Goal: Communication & Community: Answer question/provide support

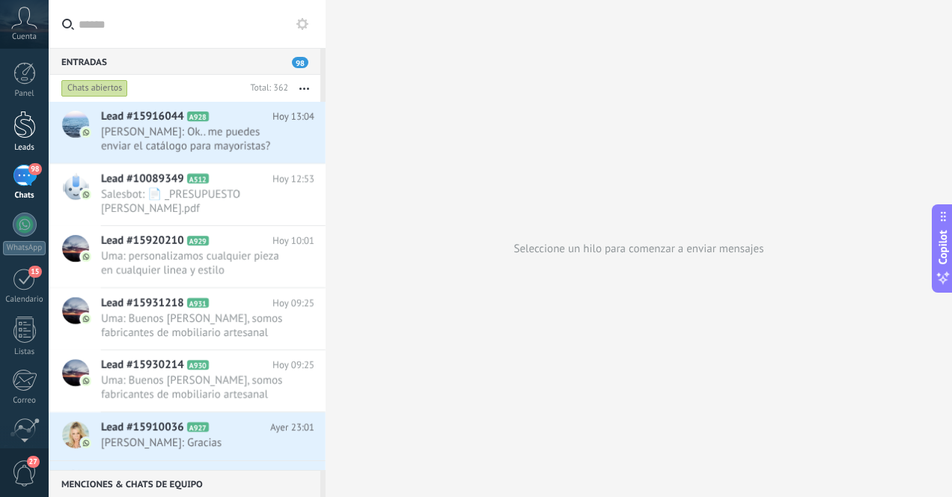
click at [26, 124] on div at bounding box center [24, 125] width 22 height 28
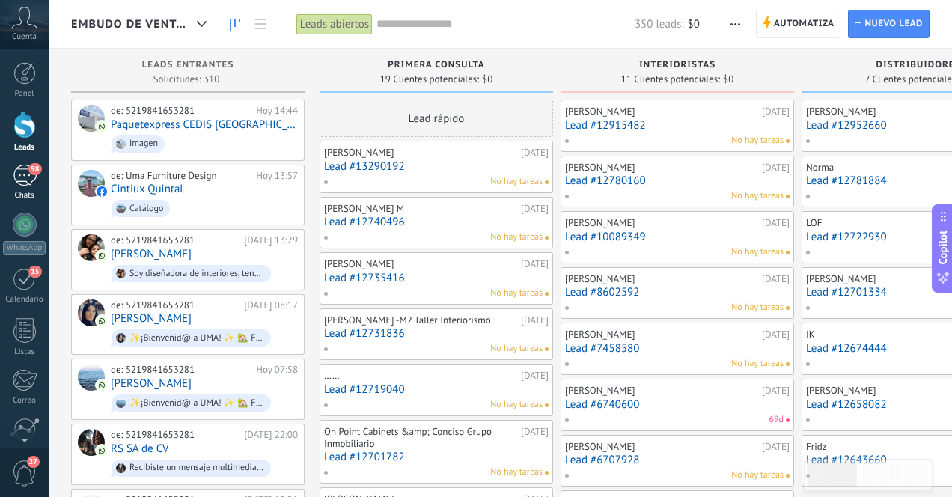
click at [20, 183] on div "98" at bounding box center [25, 176] width 24 height 22
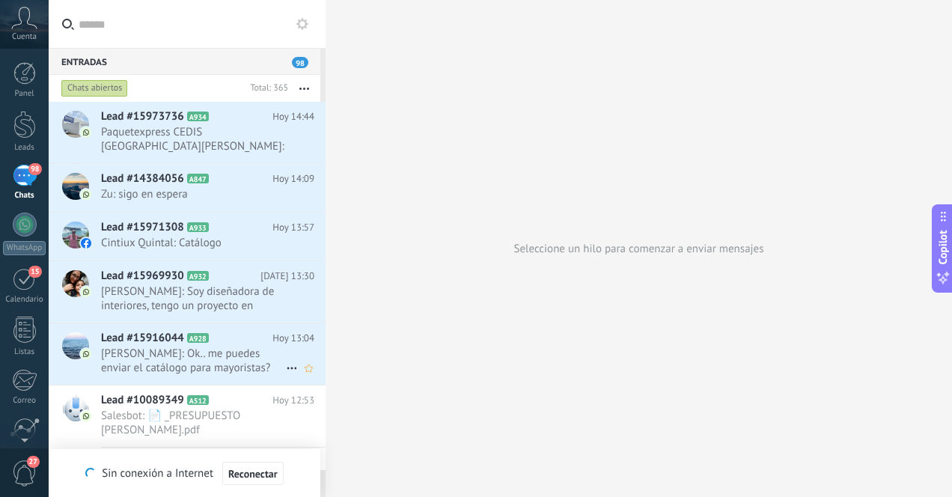
click at [242, 370] on span "Adriana Bárbara: Ok.. me puedes enviar el catálogo para mayoristas? Para revisa…" at bounding box center [193, 361] width 185 height 28
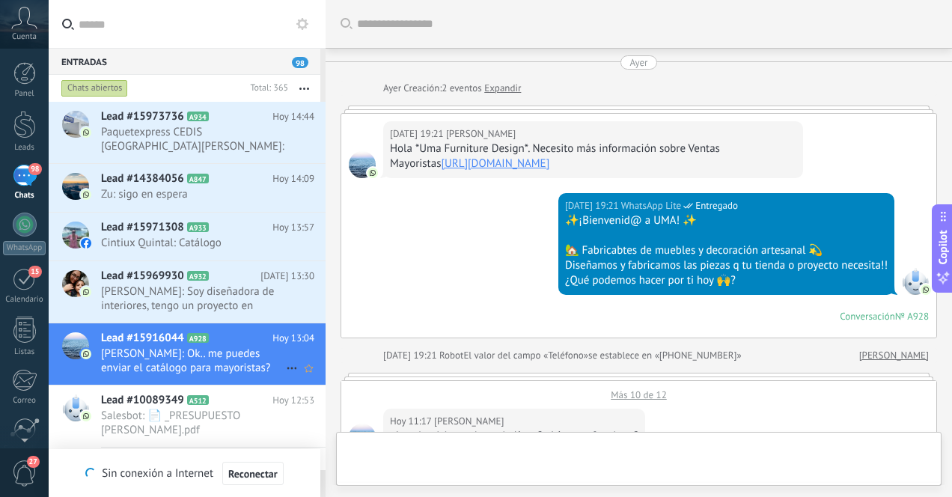
scroll to position [869, 0]
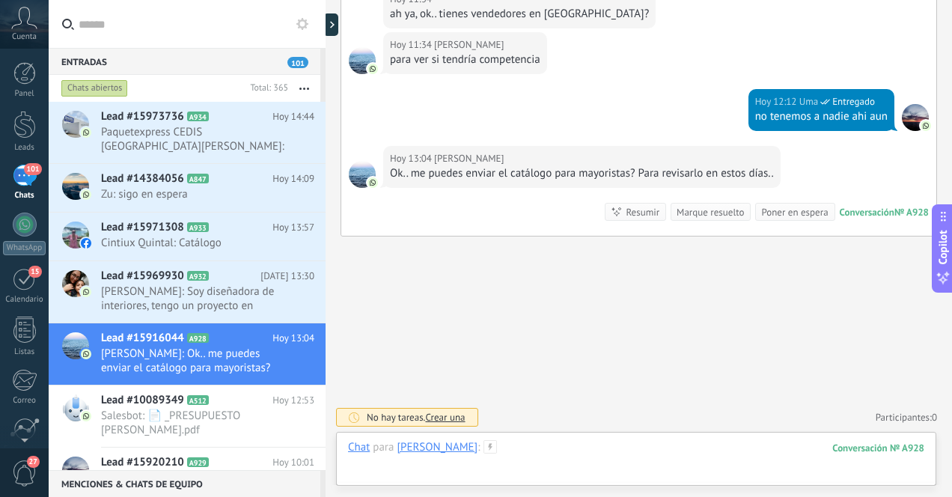
click at [610, 456] on div at bounding box center [636, 462] width 577 height 45
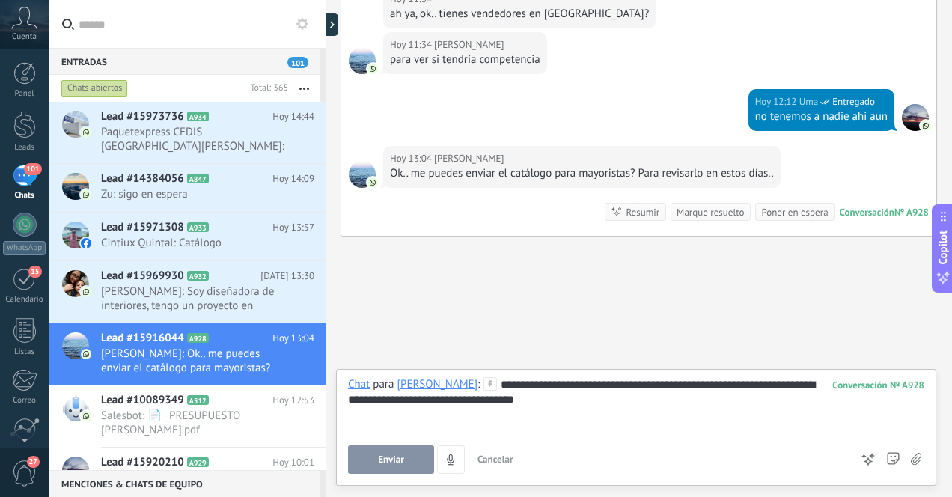
click at [561, 410] on div "**********" at bounding box center [636, 405] width 577 height 57
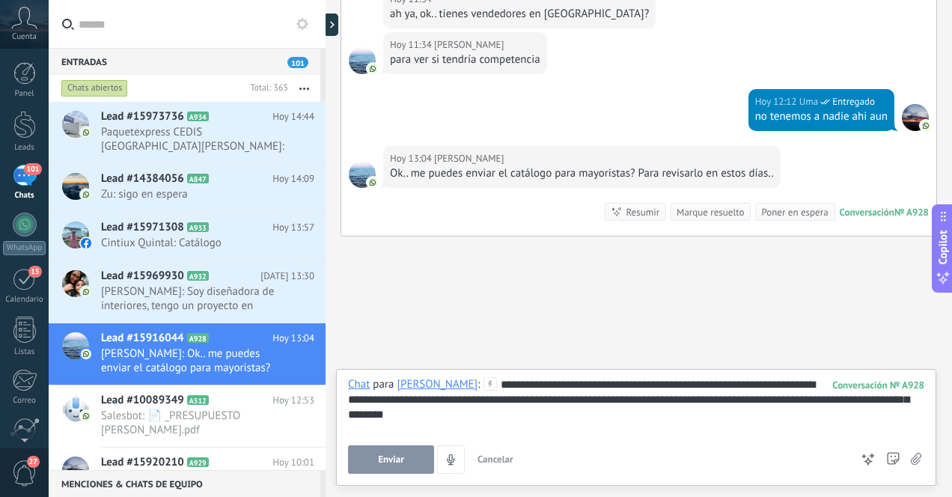
click at [396, 463] on span "Enviar" at bounding box center [391, 460] width 26 height 10
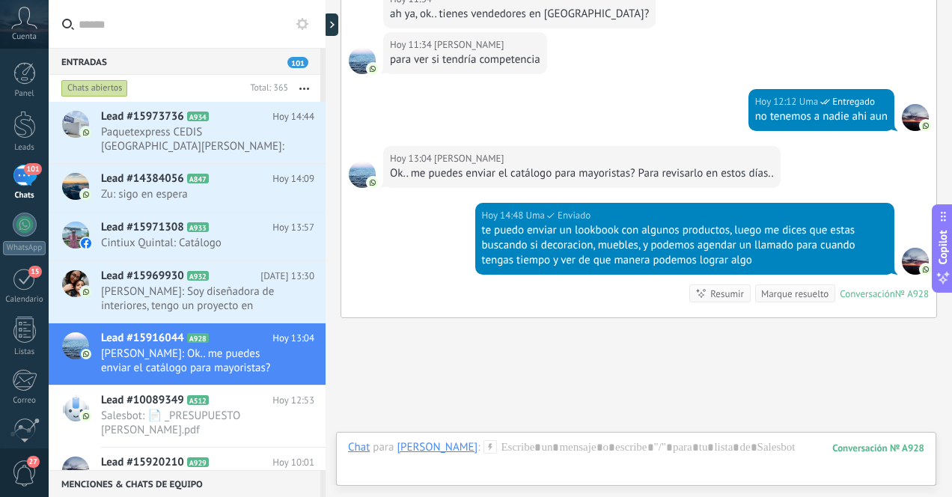
scroll to position [950, 0]
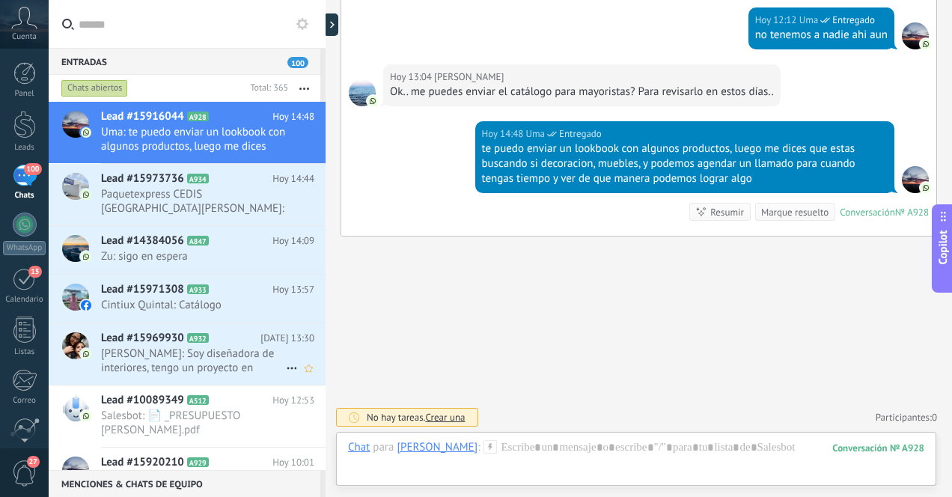
click at [209, 356] on span "Gloria Cano: Soy diseñadora de interiores, tengo un proyecto en Cancún y me gus…" at bounding box center [193, 361] width 185 height 28
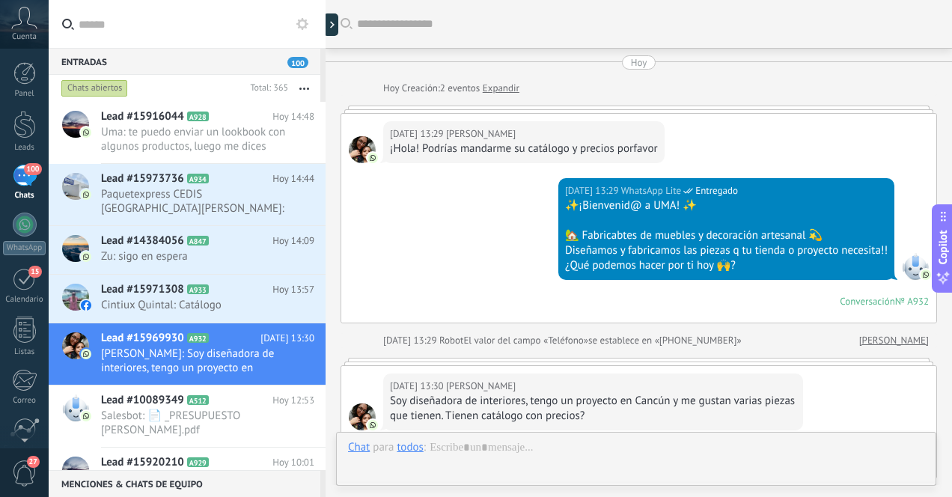
scroll to position [169, 0]
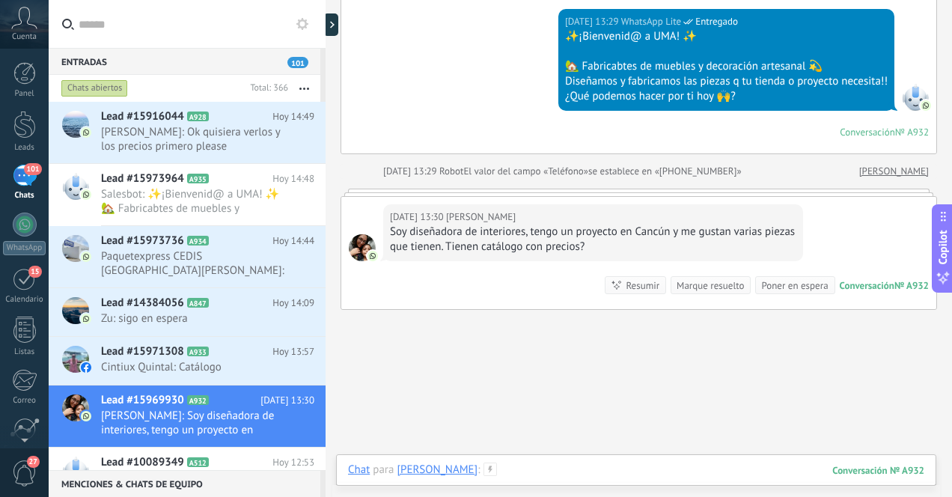
click at [556, 473] on div at bounding box center [636, 485] width 577 height 45
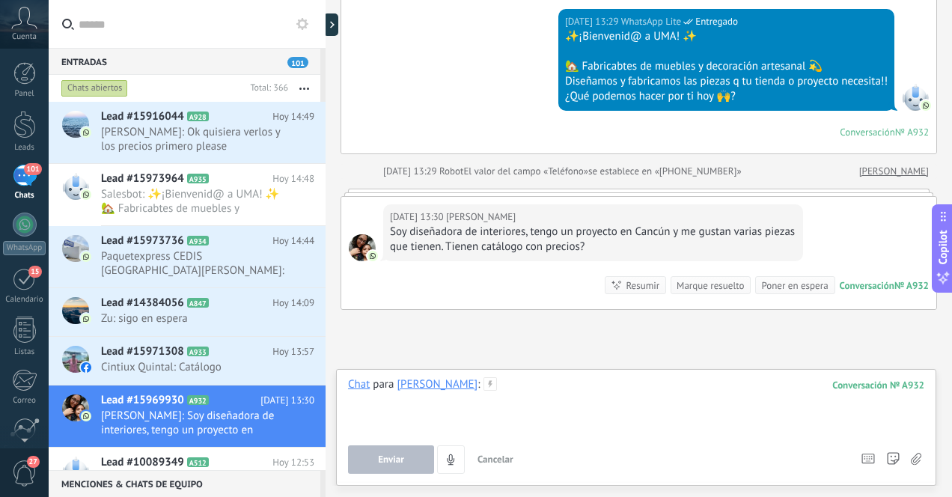
paste div
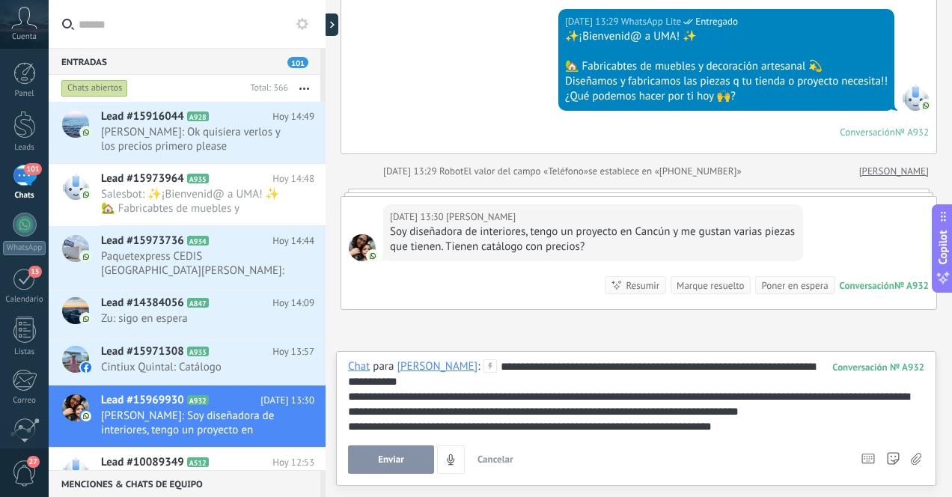
click at [531, 366] on div "**********" at bounding box center [636, 396] width 577 height 75
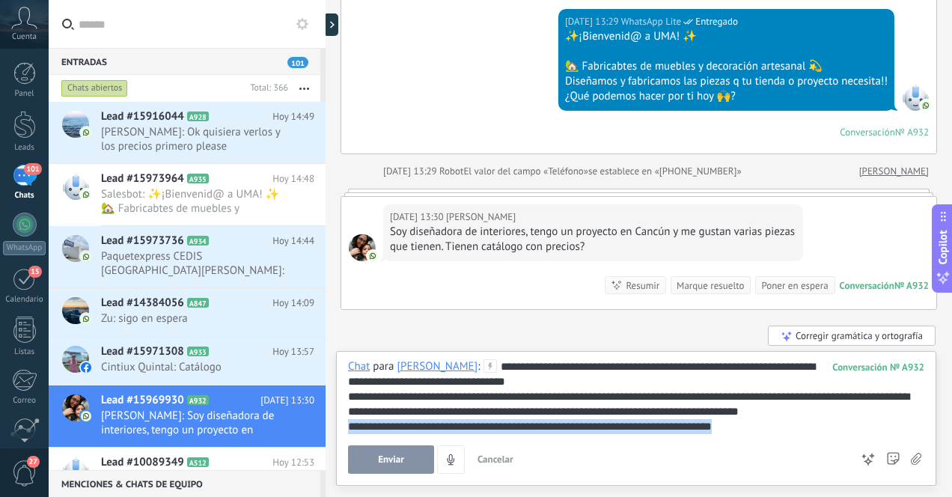
drag, startPoint x: 757, startPoint y: 428, endPoint x: 347, endPoint y: 427, distance: 409.6
click at [348, 427] on div "**********" at bounding box center [636, 426] width 577 height 15
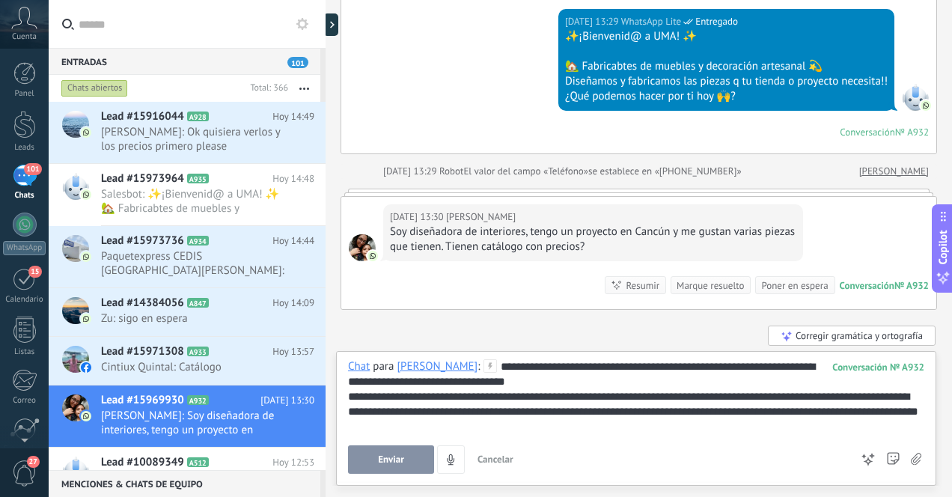
click at [377, 458] on button "Enviar" at bounding box center [391, 460] width 86 height 28
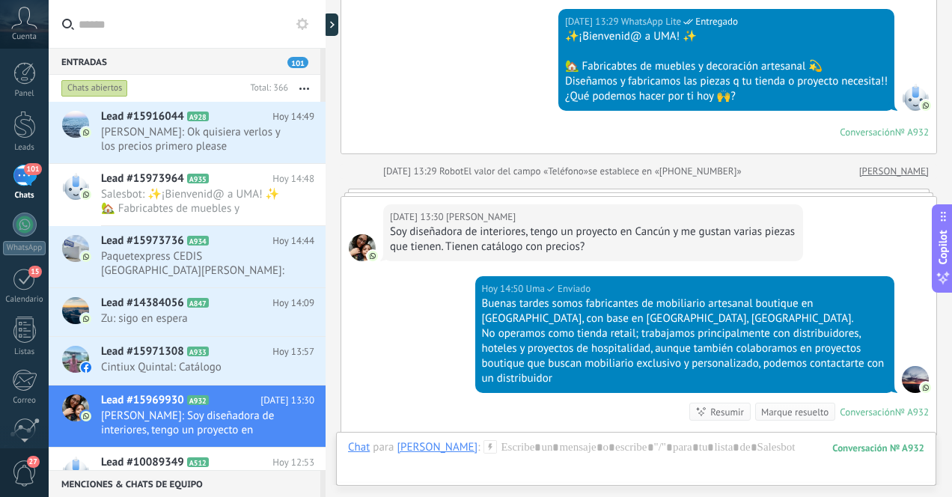
scroll to position [369, 0]
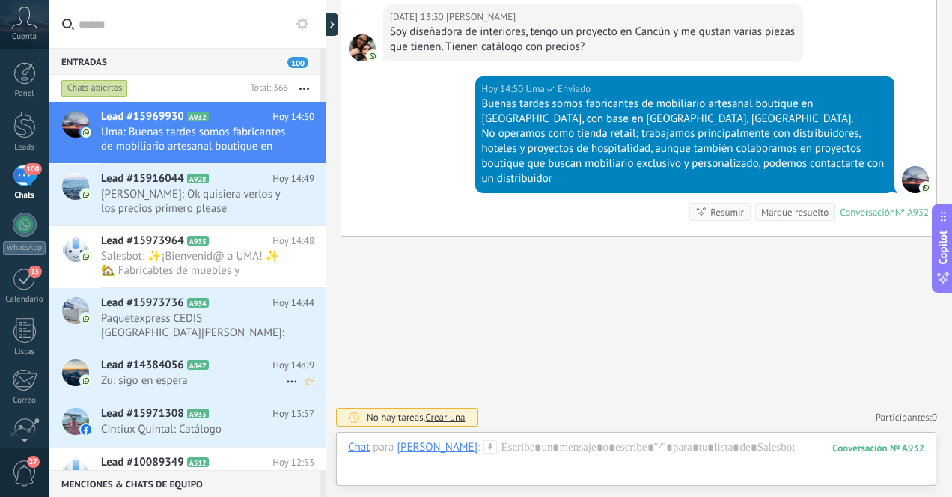
click at [240, 377] on span "Zu: sigo en espera" at bounding box center [193, 381] width 185 height 14
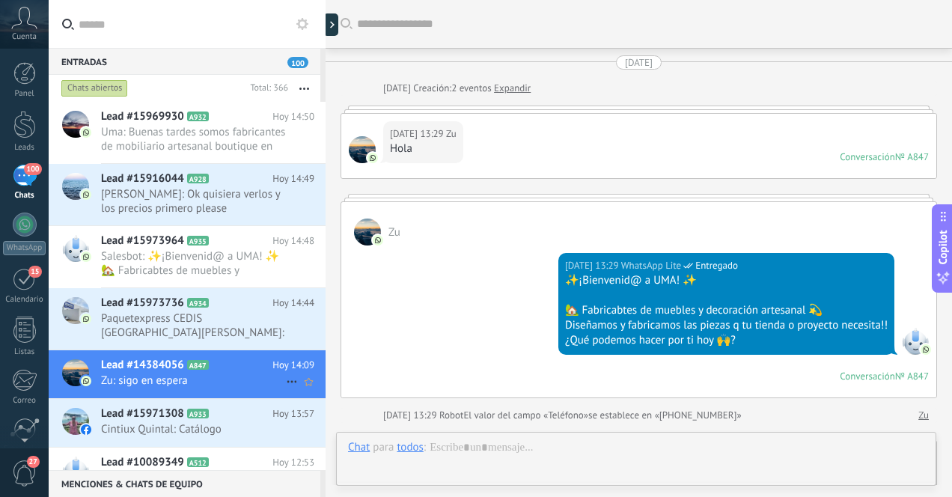
scroll to position [1750, 0]
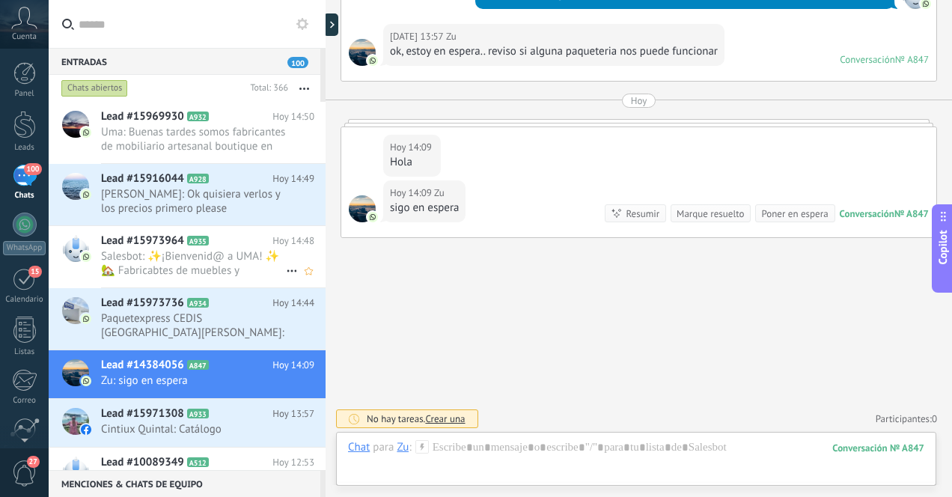
click at [229, 263] on span "Salesbot: ✨¡Bienvenid@ a UMA! ✨ 🏡 Fabricabtes de muebles y decoración artesanal…" at bounding box center [193, 263] width 185 height 28
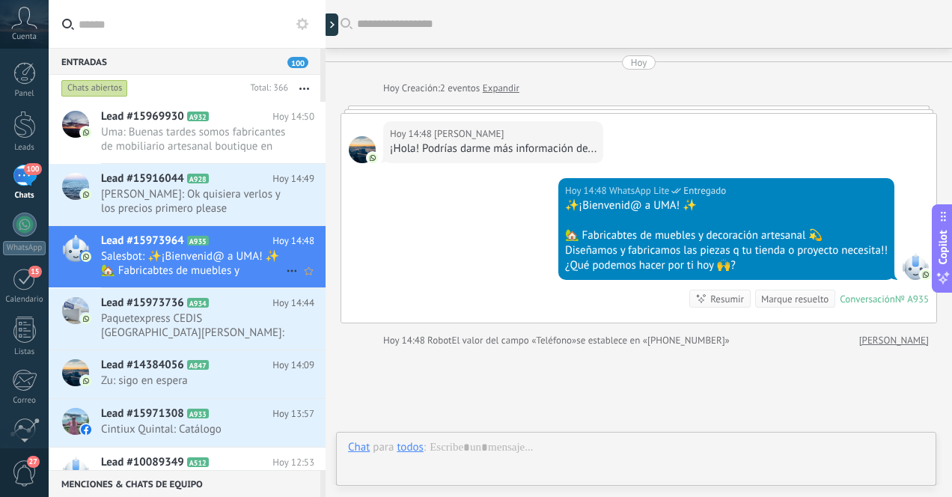
scroll to position [112, 0]
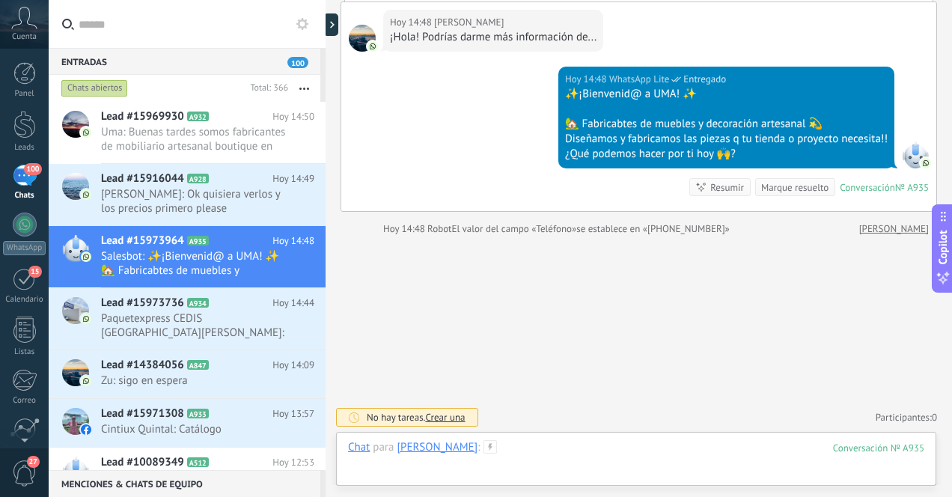
click at [571, 451] on div at bounding box center [636, 462] width 577 height 45
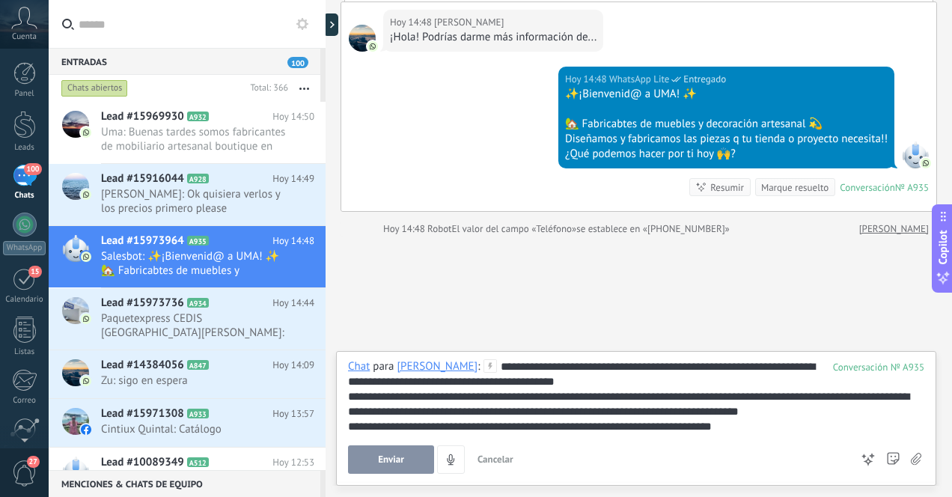
click at [708, 368] on div "**********" at bounding box center [636, 396] width 577 height 75
click at [395, 463] on span "Enviar" at bounding box center [391, 460] width 26 height 10
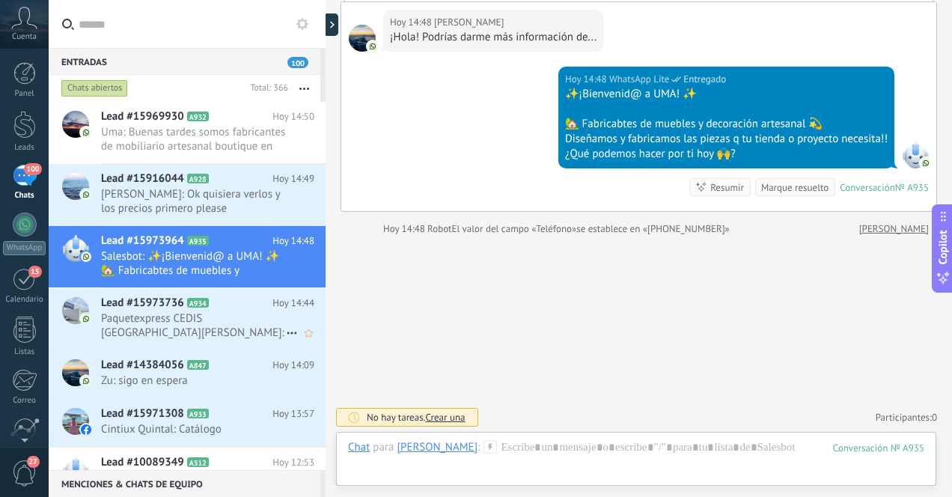
scroll to position [102, 0]
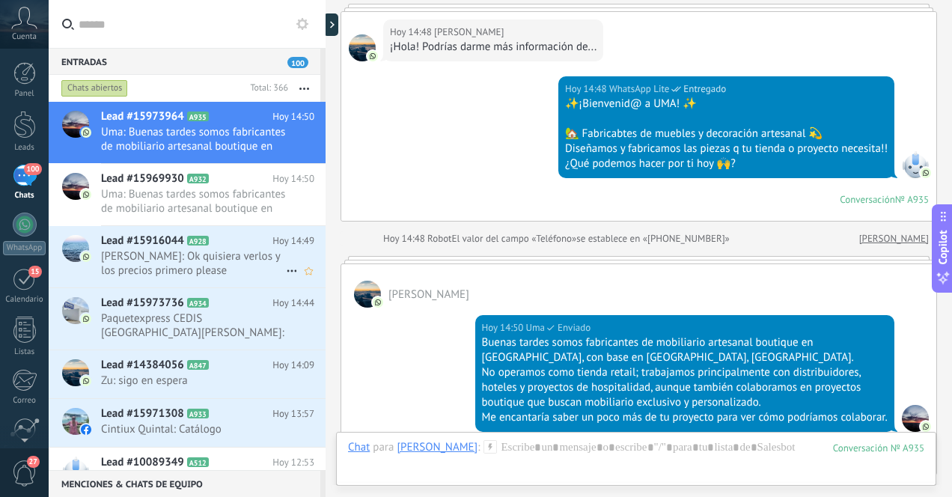
click at [227, 260] on span "Adriana Bárbara: Ok quisiera verlos y los precios primero please" at bounding box center [193, 263] width 185 height 28
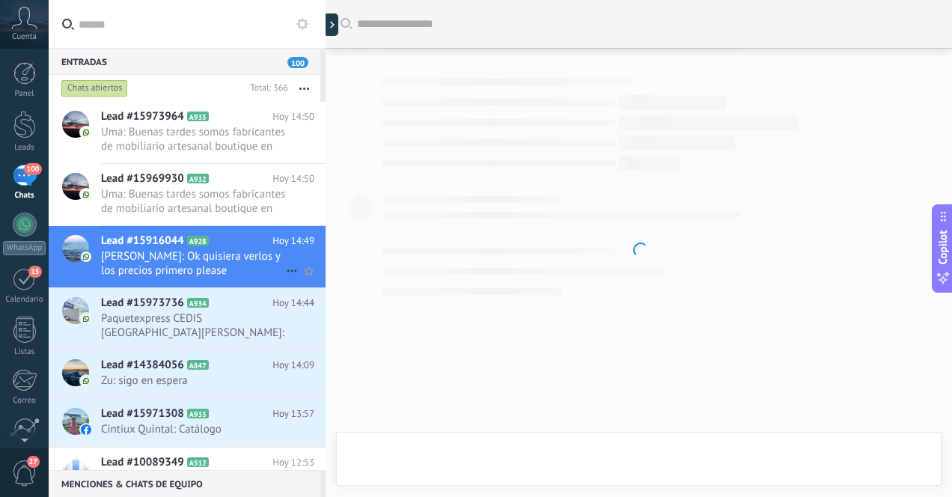
scroll to position [810, 0]
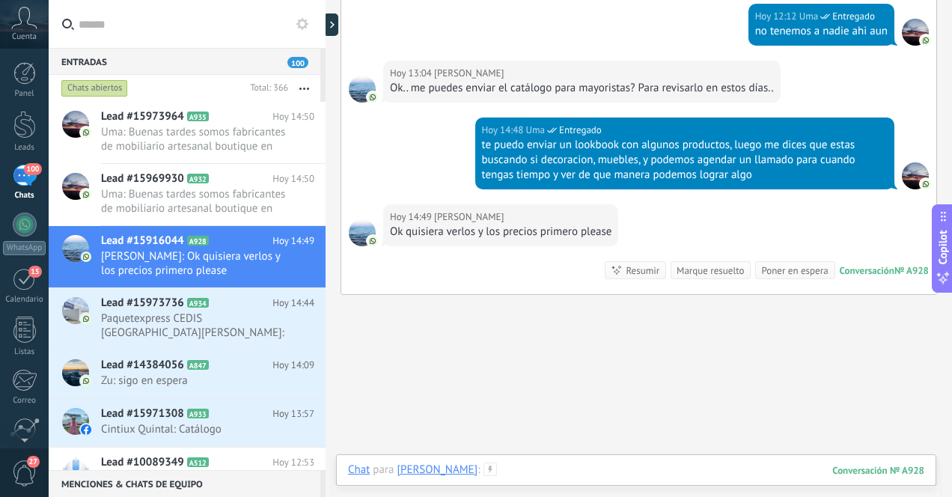
click at [595, 472] on div at bounding box center [636, 485] width 577 height 45
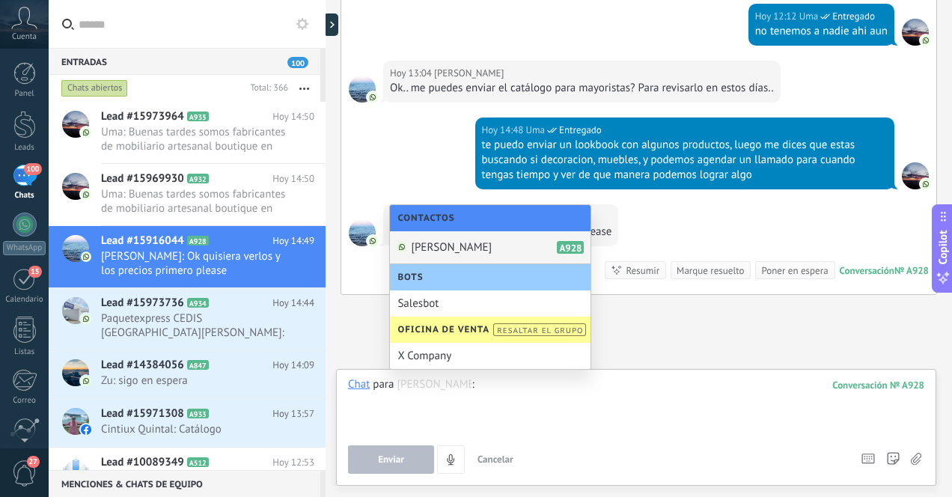
click at [708, 403] on div at bounding box center [636, 405] width 577 height 57
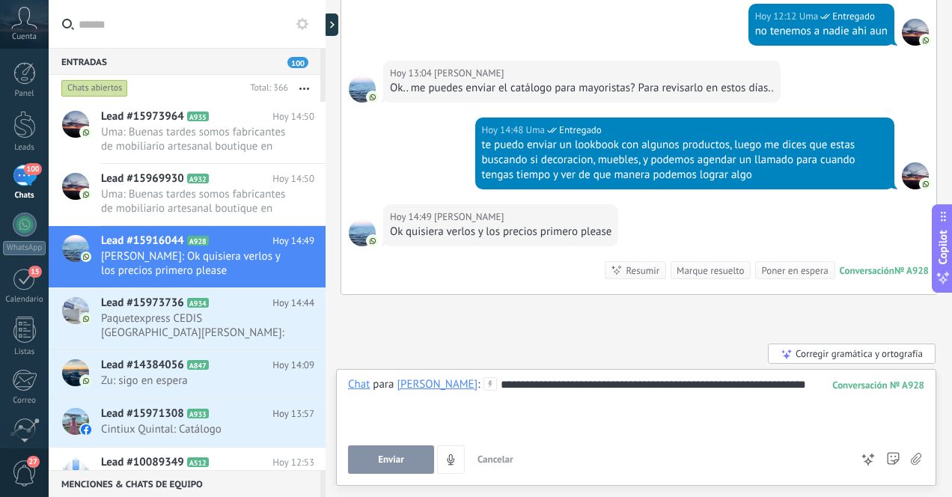
click at [389, 461] on span "Enviar" at bounding box center [391, 460] width 26 height 10
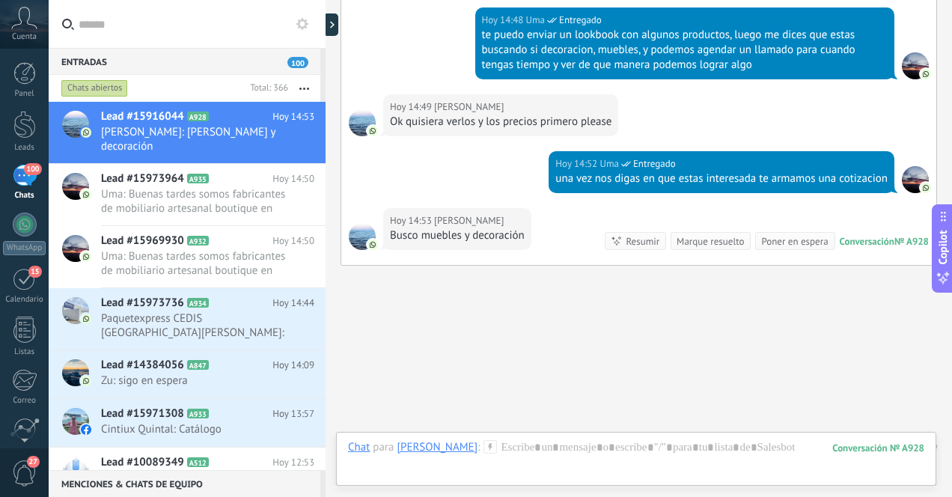
scroll to position [949, 0]
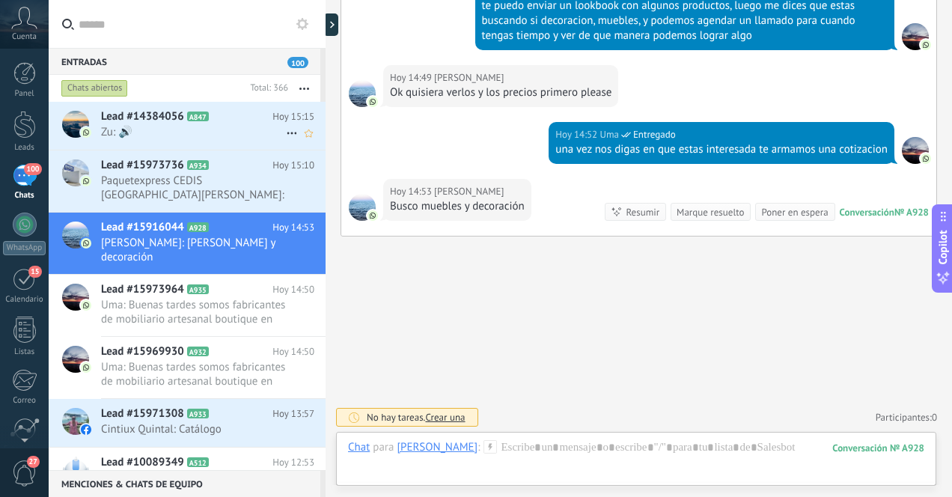
click at [186, 133] on span "Zu: 🔊" at bounding box center [193, 132] width 185 height 14
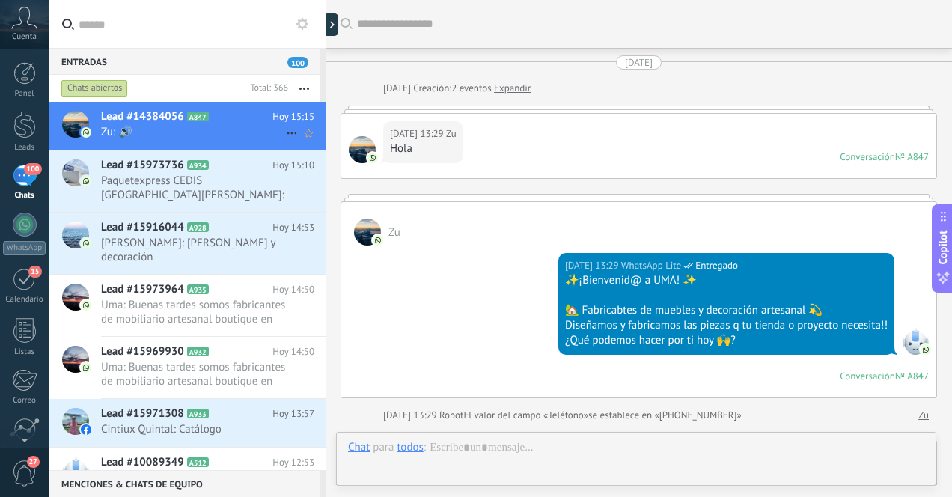
scroll to position [2450, 0]
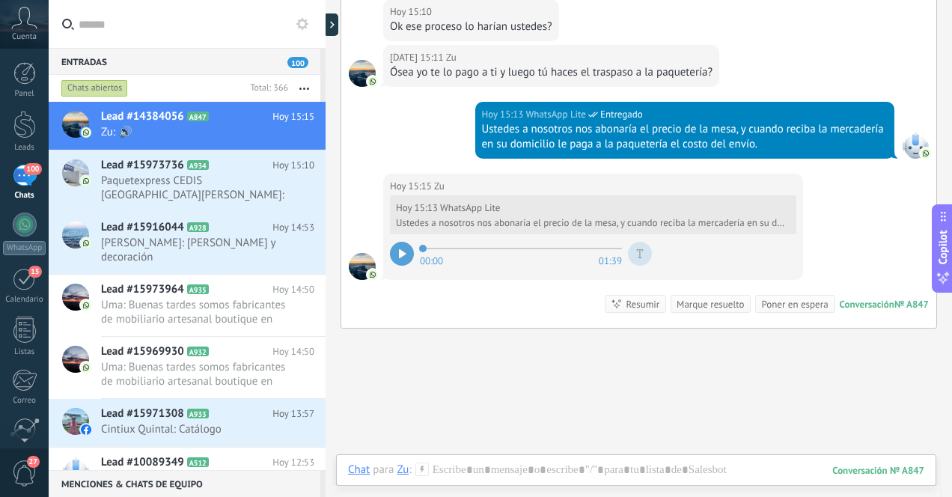
click at [28, 180] on div "100" at bounding box center [25, 176] width 24 height 22
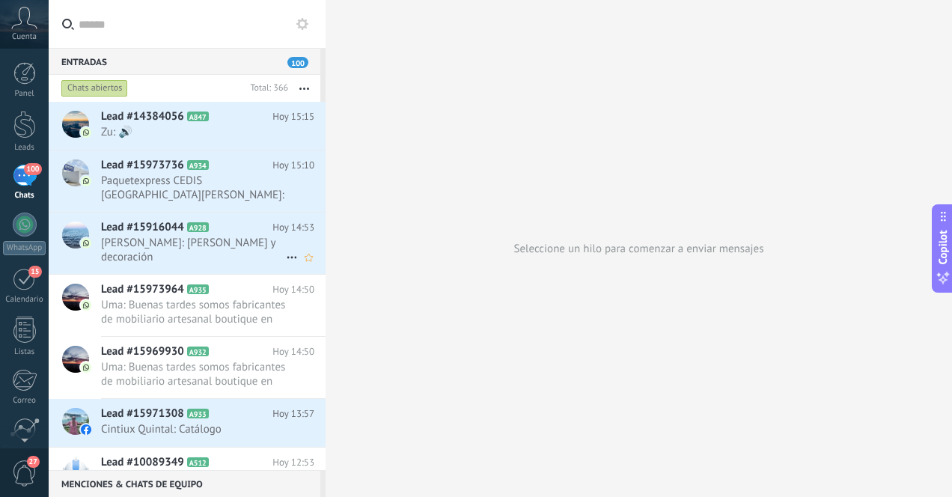
click at [233, 252] on span "[PERSON_NAME]: [PERSON_NAME] y decoración" at bounding box center [193, 250] width 185 height 28
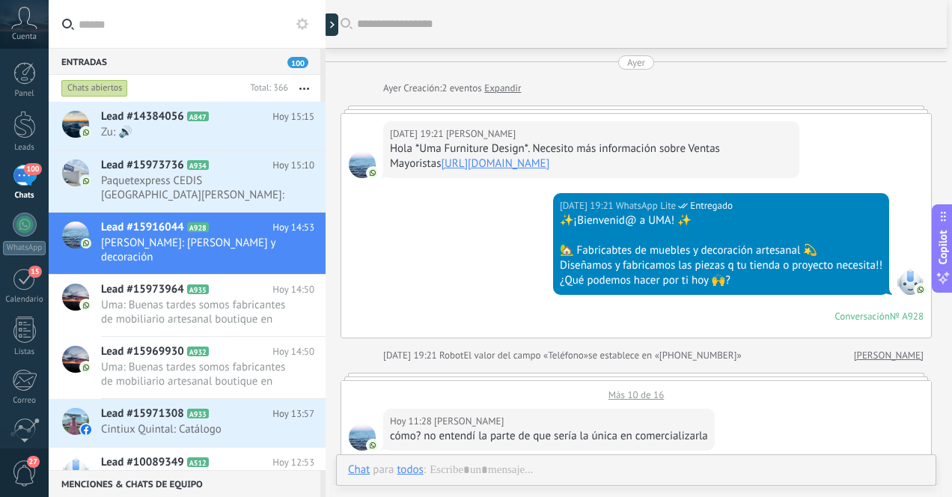
scroll to position [749, 0]
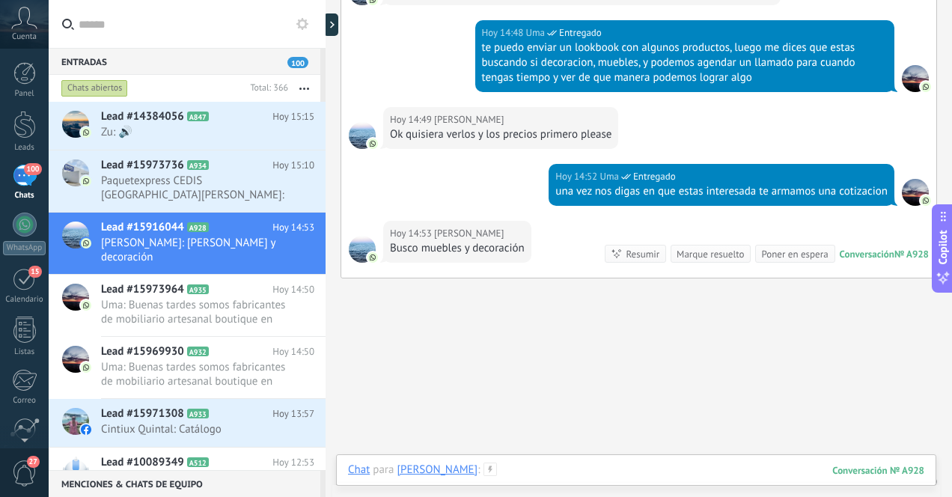
click at [593, 472] on div at bounding box center [636, 485] width 577 height 45
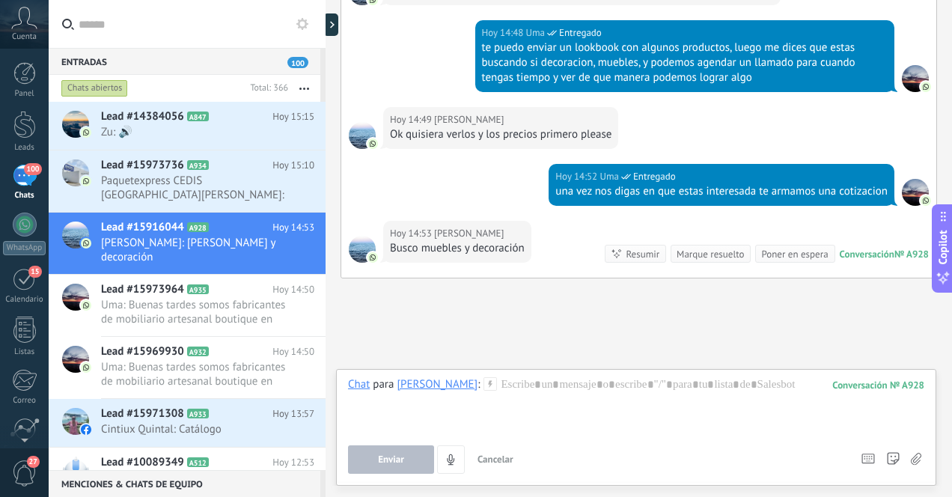
click at [919, 458] on icon at bounding box center [916, 459] width 10 height 13
click at [0, 0] on input "file" at bounding box center [0, 0] width 0 height 0
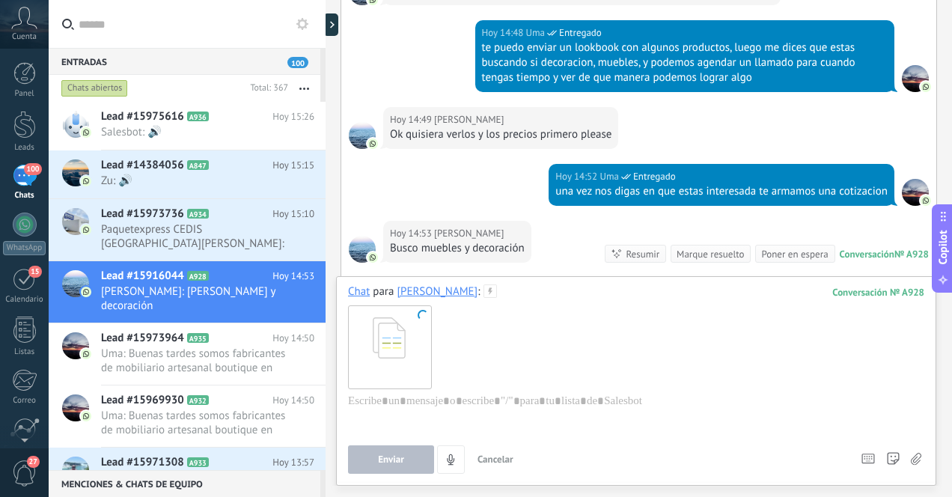
click at [504, 461] on span "Cancelar" at bounding box center [496, 459] width 36 height 13
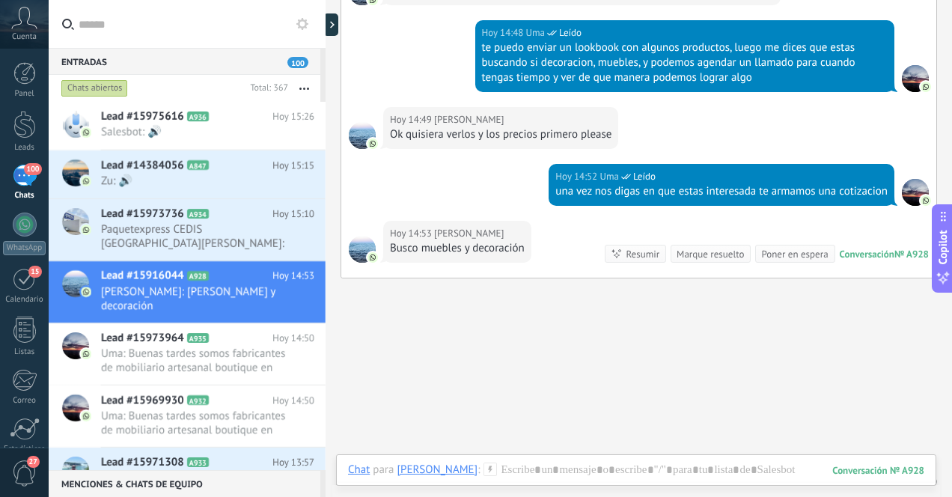
scroll to position [168, 0]
click at [771, 475] on div at bounding box center [636, 485] width 577 height 45
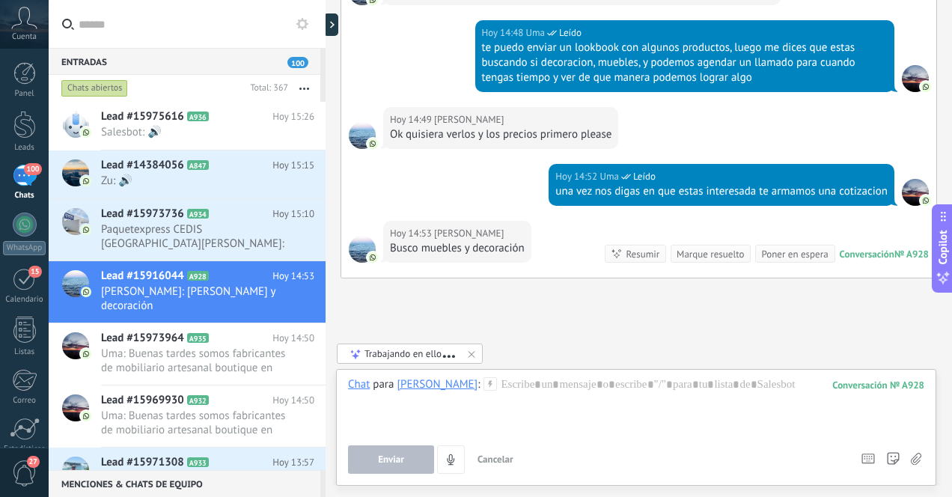
click at [920, 458] on icon at bounding box center [916, 459] width 10 height 13
click at [0, 0] on input "file" at bounding box center [0, 0] width 0 height 0
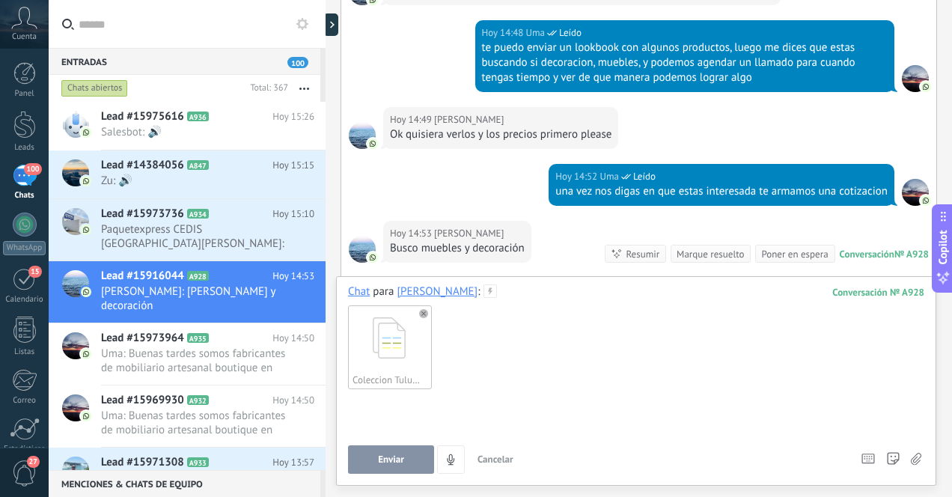
scroll to position [0, 0]
click at [505, 460] on span "Cancelar" at bounding box center [496, 459] width 36 height 13
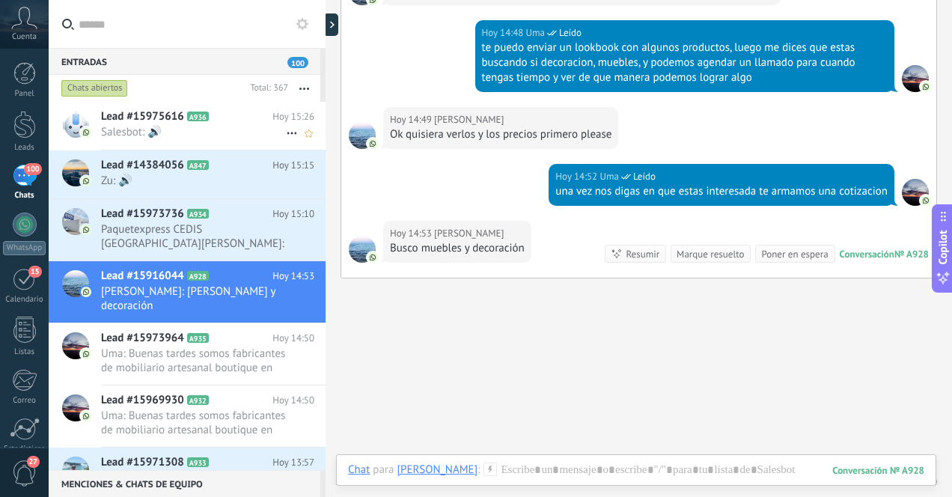
click at [231, 128] on span "Salesbot: 🔊" at bounding box center [193, 132] width 185 height 14
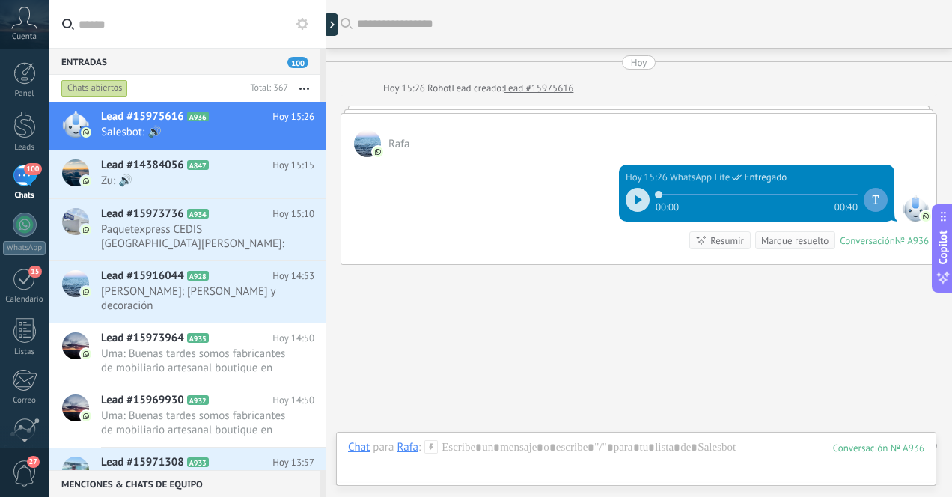
scroll to position [28, 0]
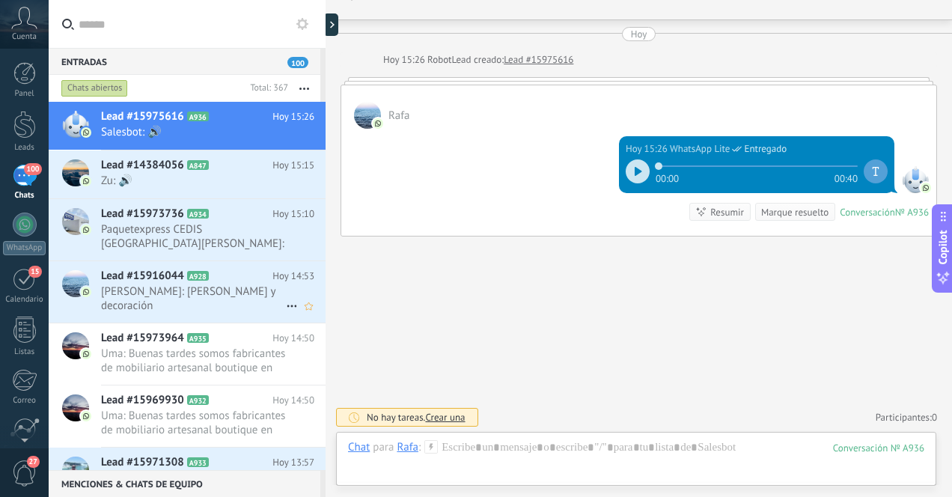
click at [241, 290] on span "[PERSON_NAME]: [PERSON_NAME] y decoración" at bounding box center [193, 299] width 185 height 28
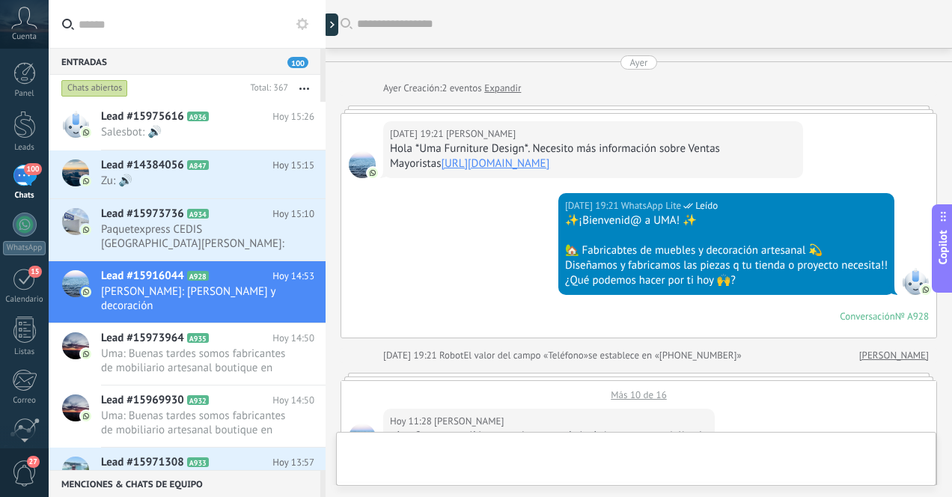
scroll to position [749, 0]
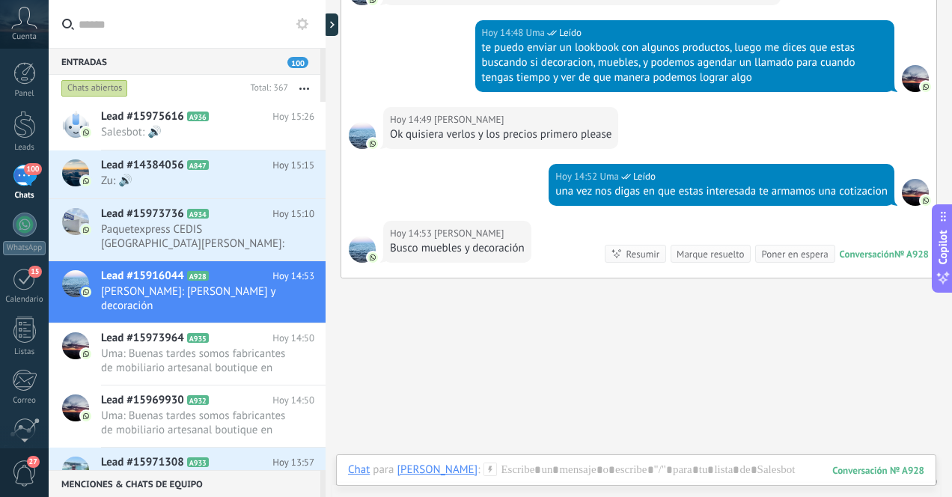
click at [20, 183] on div "100" at bounding box center [25, 176] width 24 height 22
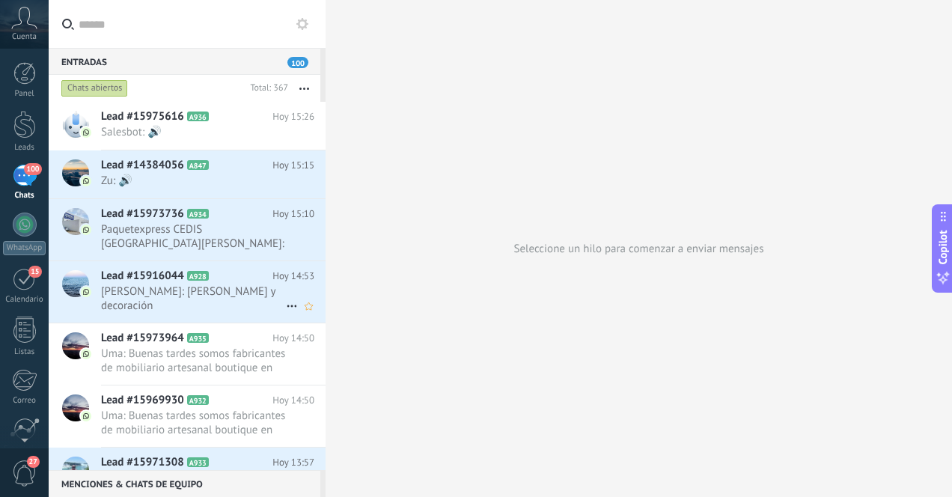
click at [234, 301] on span "[PERSON_NAME]: [PERSON_NAME] y decoración" at bounding box center [193, 299] width 185 height 28
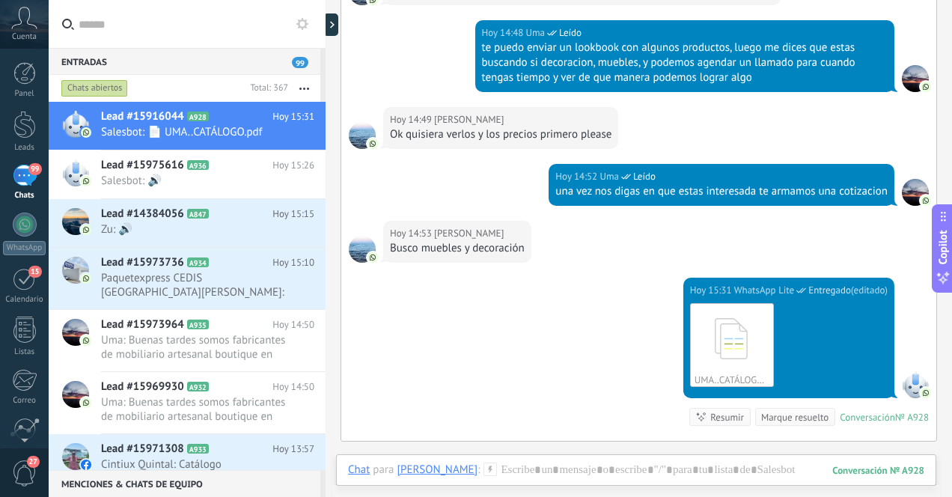
scroll to position [851, 0]
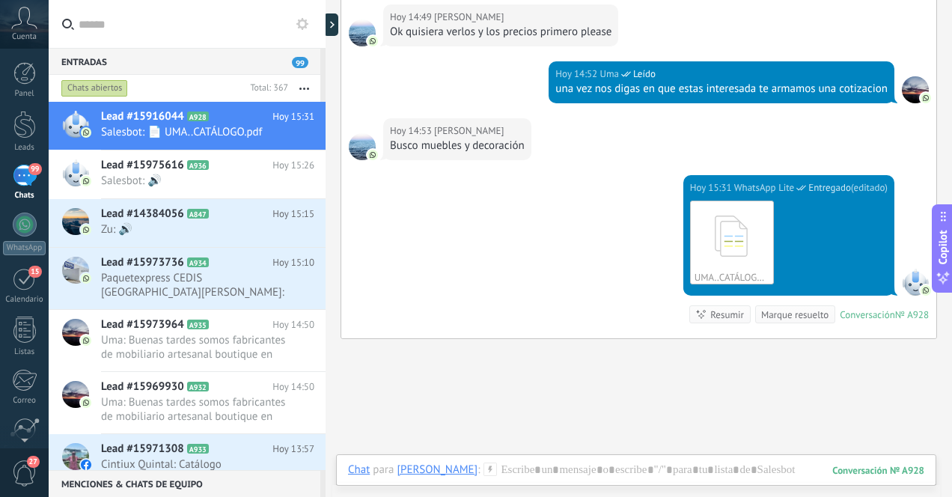
click at [23, 184] on div "99" at bounding box center [25, 176] width 24 height 22
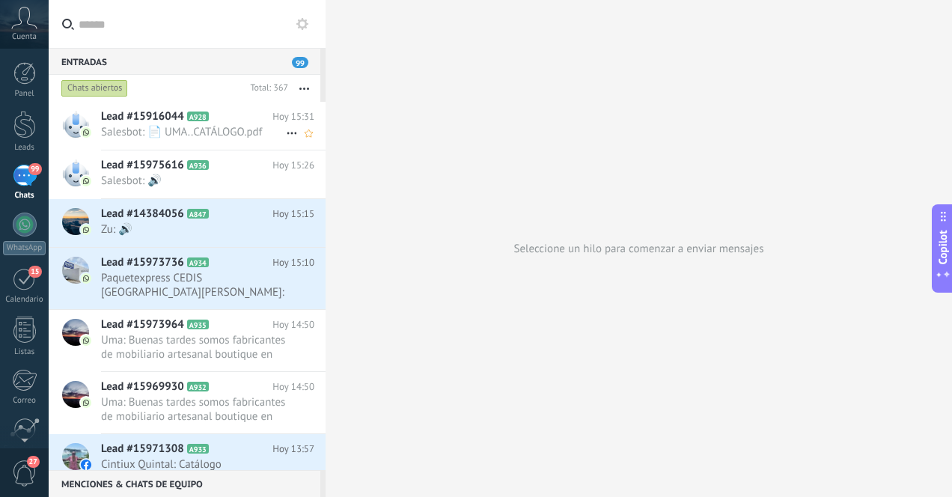
click at [238, 131] on span "Salesbot: 📄 UMA..CATÁLOGO.pdf" at bounding box center [193, 132] width 185 height 14
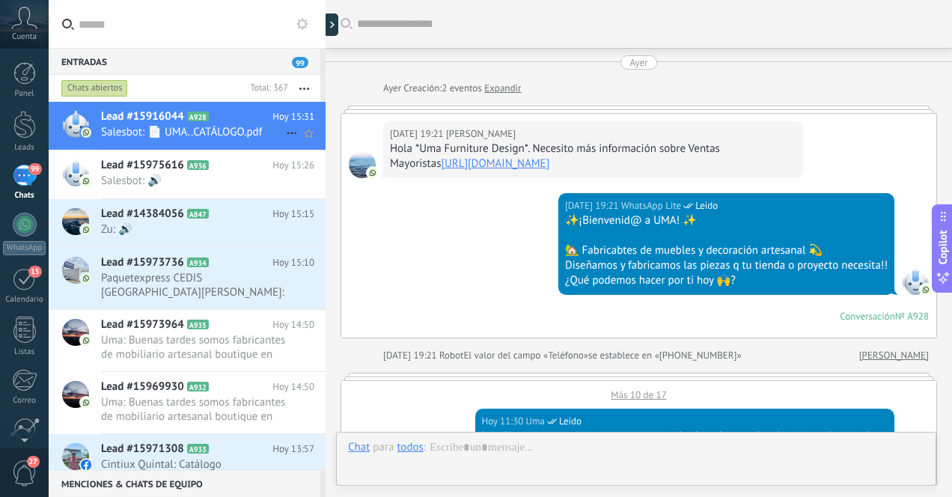
scroll to position [897, 0]
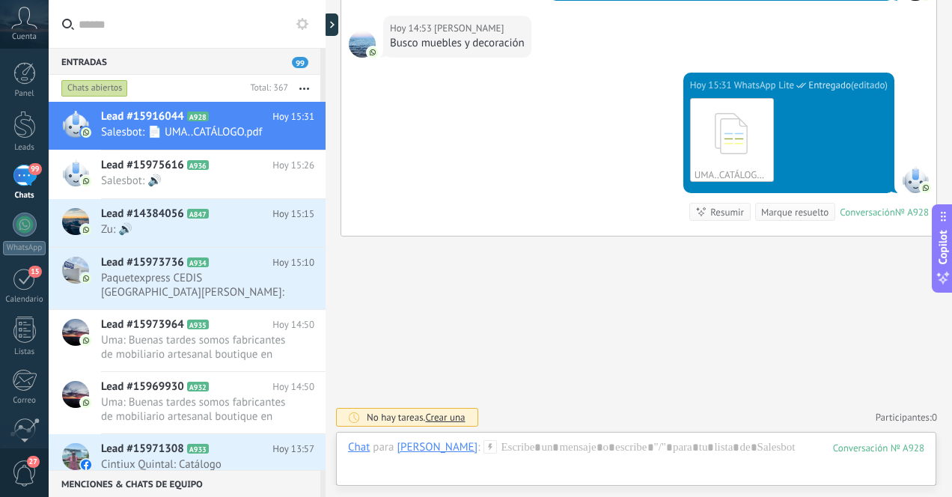
click at [25, 184] on div "99" at bounding box center [25, 176] width 24 height 22
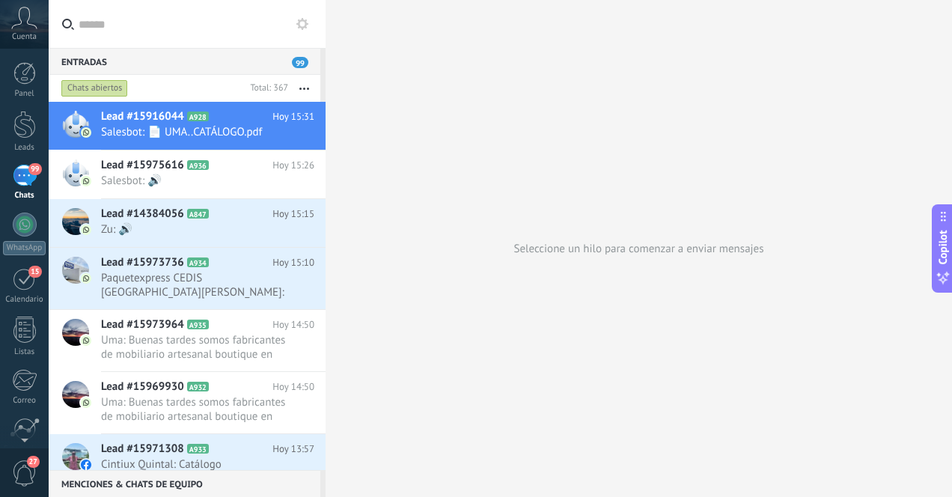
click at [23, 184] on div "99" at bounding box center [25, 176] width 24 height 22
click at [14, 129] on div at bounding box center [24, 125] width 22 height 28
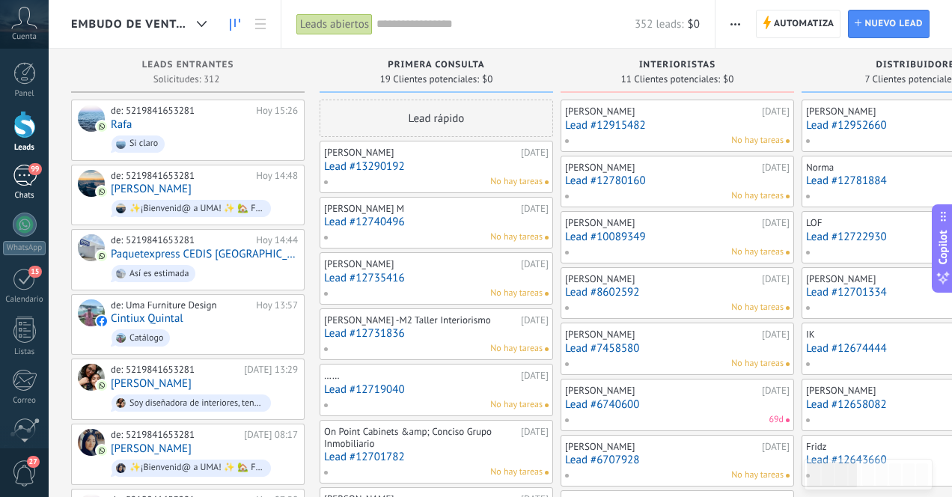
click at [23, 181] on div "99" at bounding box center [25, 176] width 24 height 22
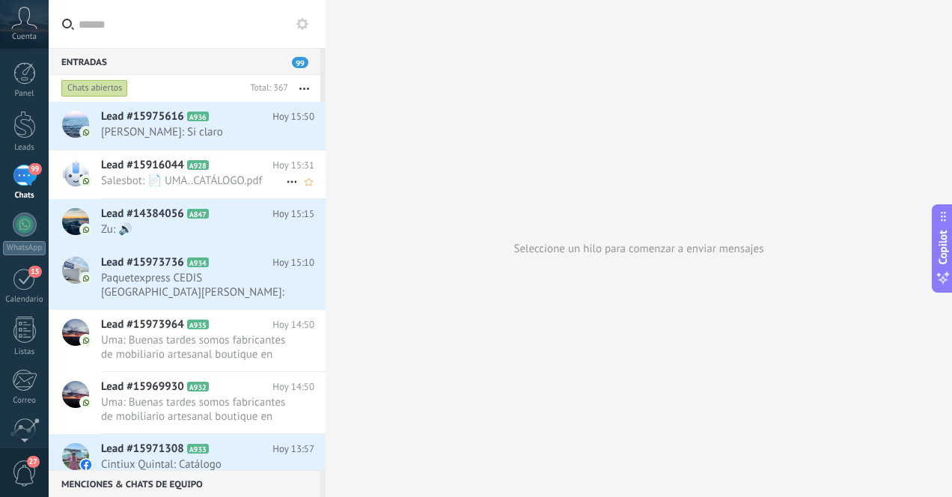
click at [251, 182] on span "Salesbot: 📄 UMA..CATÁLOGO.pdf" at bounding box center [193, 181] width 185 height 14
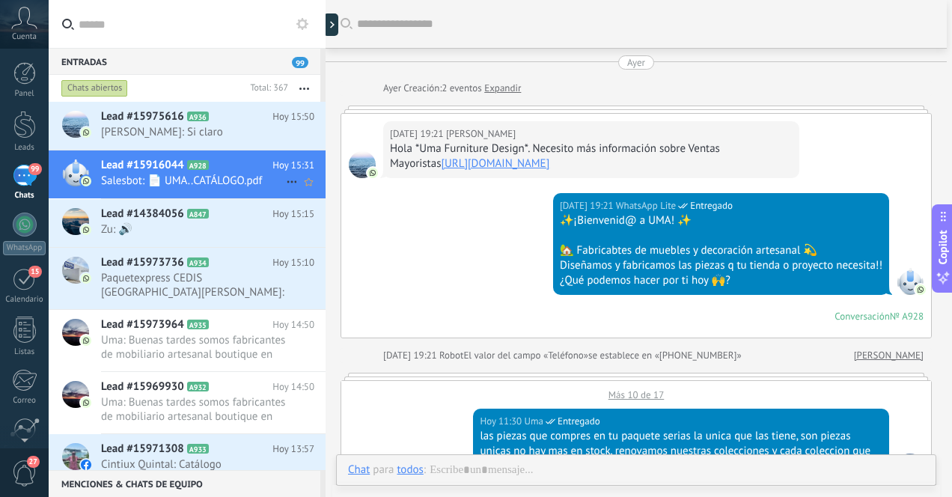
scroll to position [802, 0]
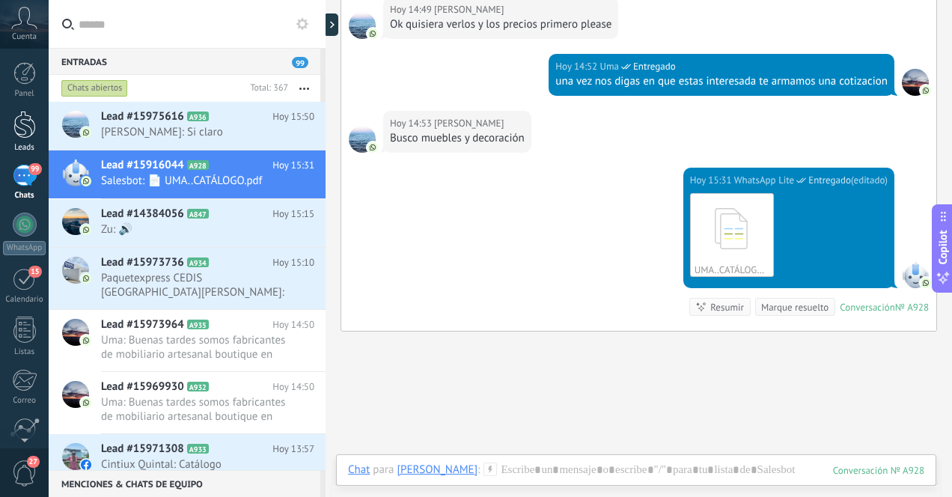
click at [28, 126] on div at bounding box center [24, 125] width 22 height 28
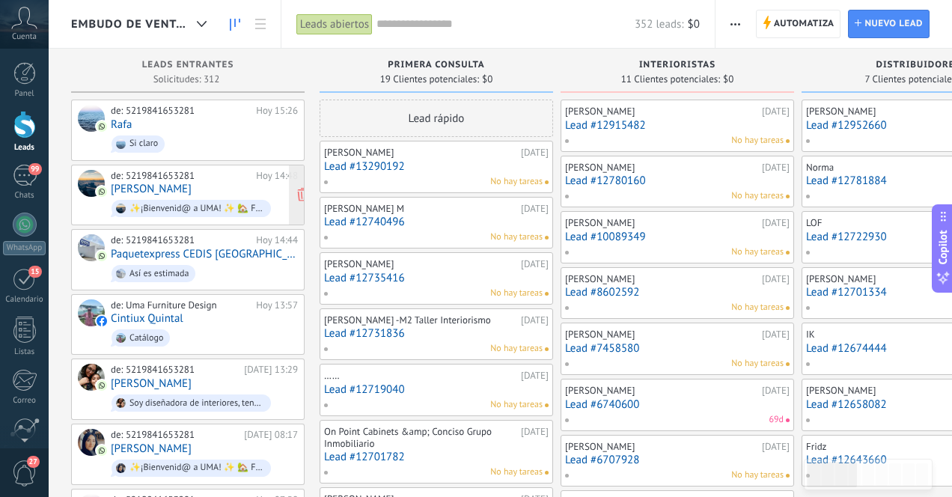
click at [177, 191] on div "de: 5219841653281 [DATE] 14:48 [PERSON_NAME] ✨¡Bienvenid@ a UMA! ✨ 🏡 Fabricabte…" at bounding box center [204, 195] width 187 height 51
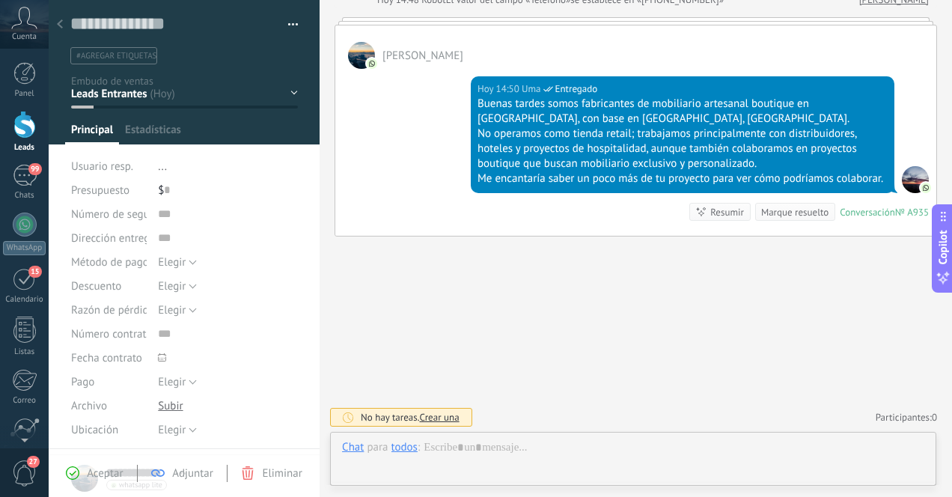
scroll to position [22, 0]
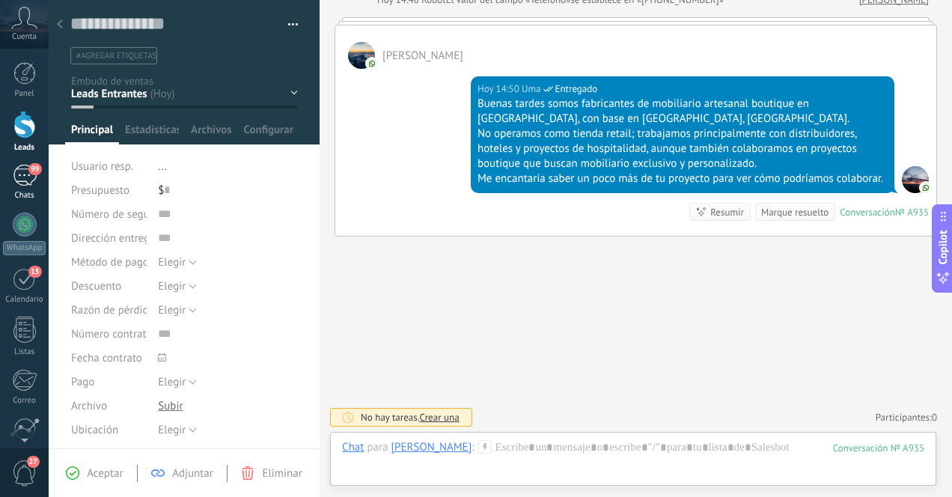
click at [25, 171] on div "99" at bounding box center [25, 176] width 24 height 22
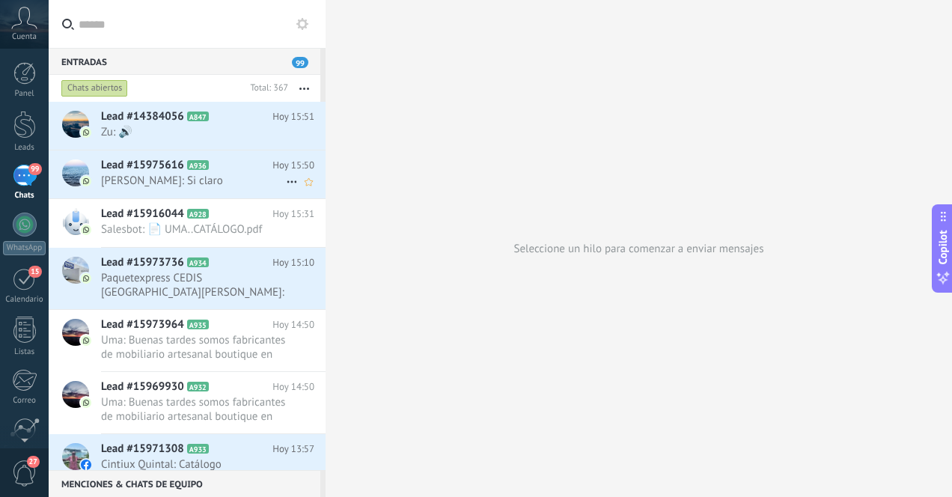
click at [230, 176] on span "[PERSON_NAME]: Si claro" at bounding box center [193, 181] width 185 height 14
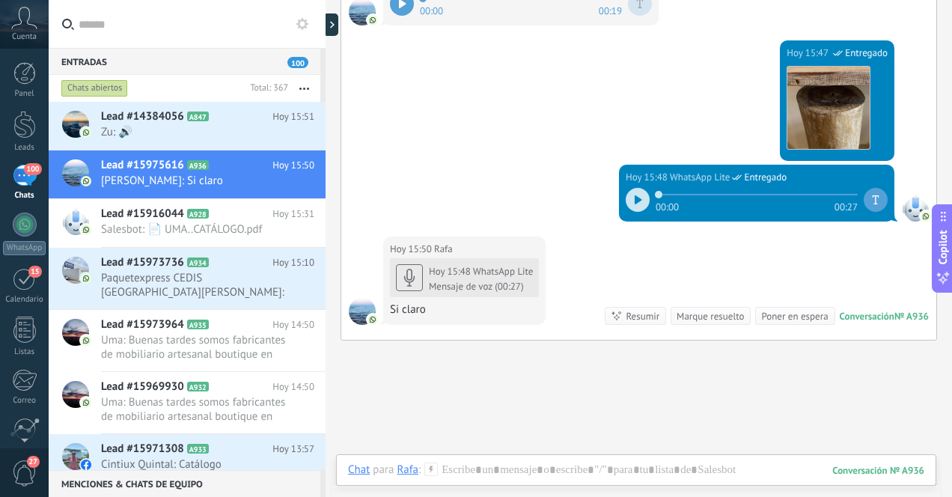
scroll to position [760, 0]
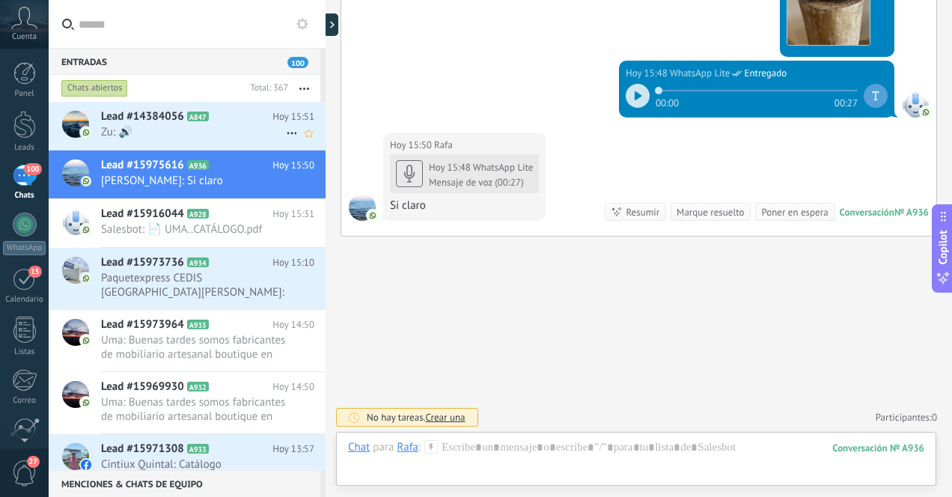
click at [174, 125] on span "Zu: 🔊" at bounding box center [193, 132] width 185 height 14
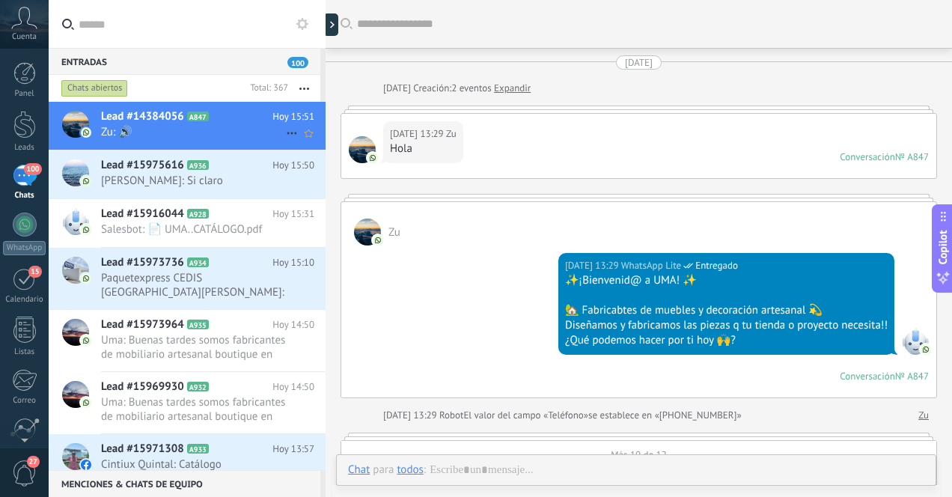
scroll to position [2385, 0]
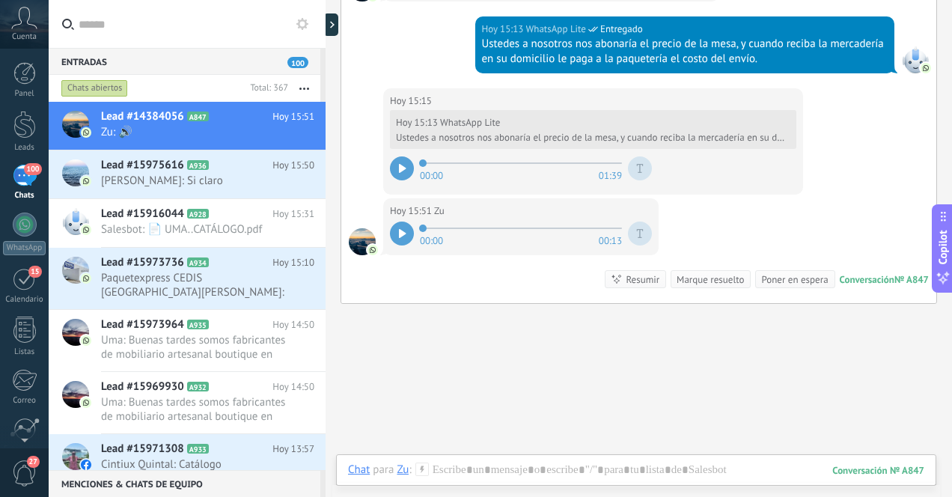
click at [25, 186] on div "100" at bounding box center [25, 176] width 24 height 22
